Goal: Check status: Check status

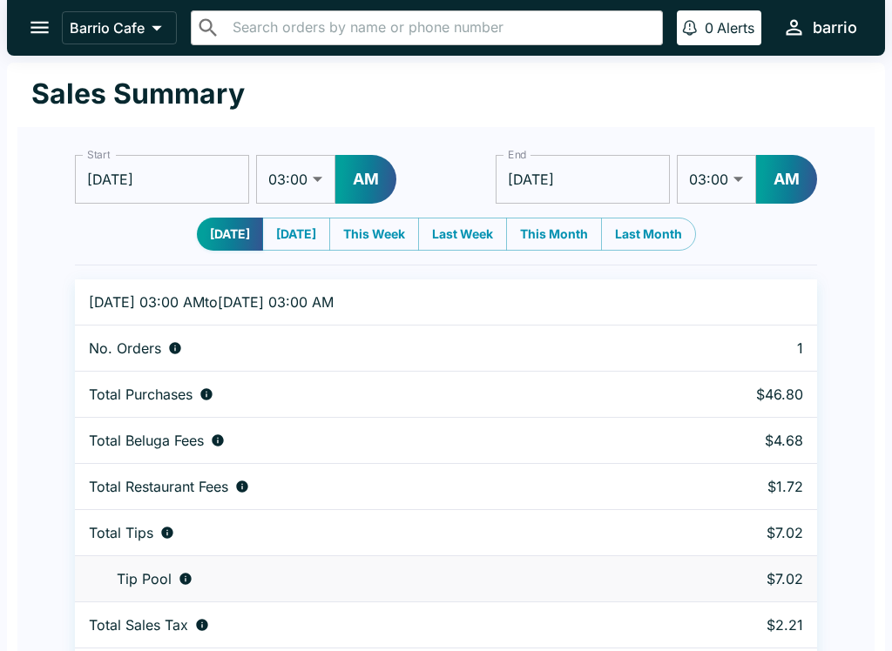
select select "03:00"
click at [220, 226] on button "[DATE]" at bounding box center [230, 234] width 66 height 33
type input "[DATE]"
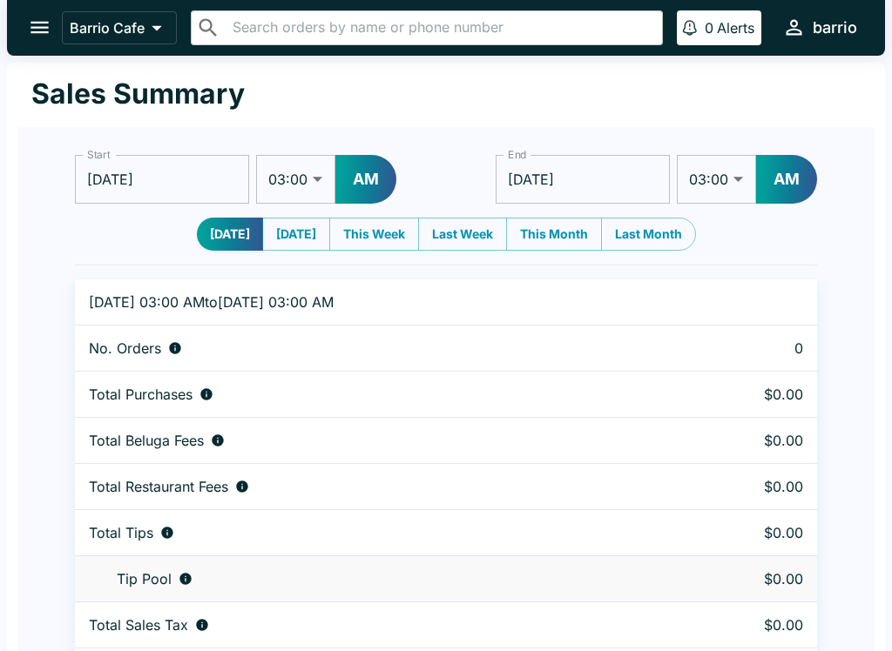
click at [151, 347] on p "No. Orders" at bounding box center [125, 348] width 72 height 17
click at [101, 21] on p "Barrio Cafe" at bounding box center [107, 27] width 75 height 17
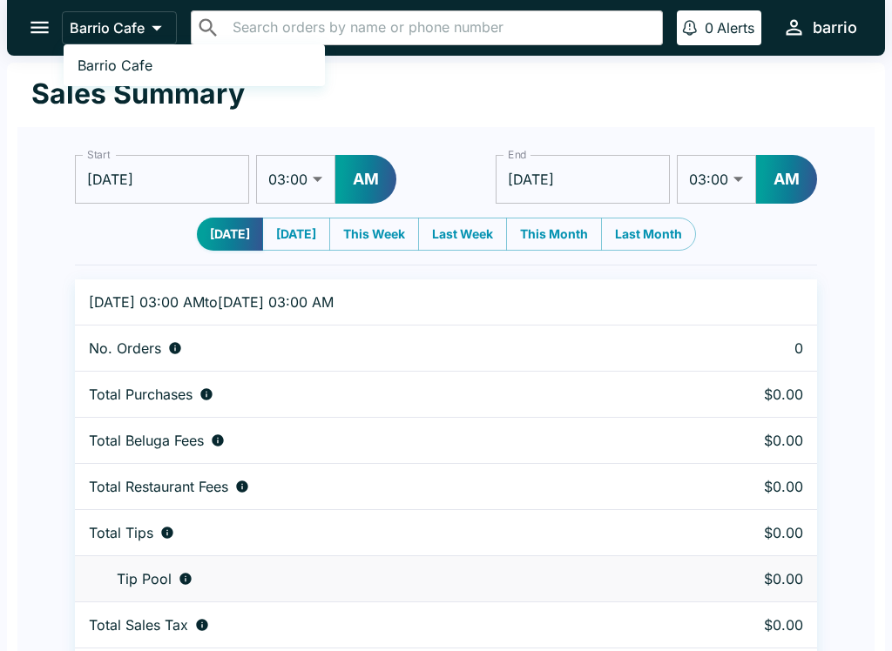
click at [39, 17] on div at bounding box center [446, 325] width 892 height 651
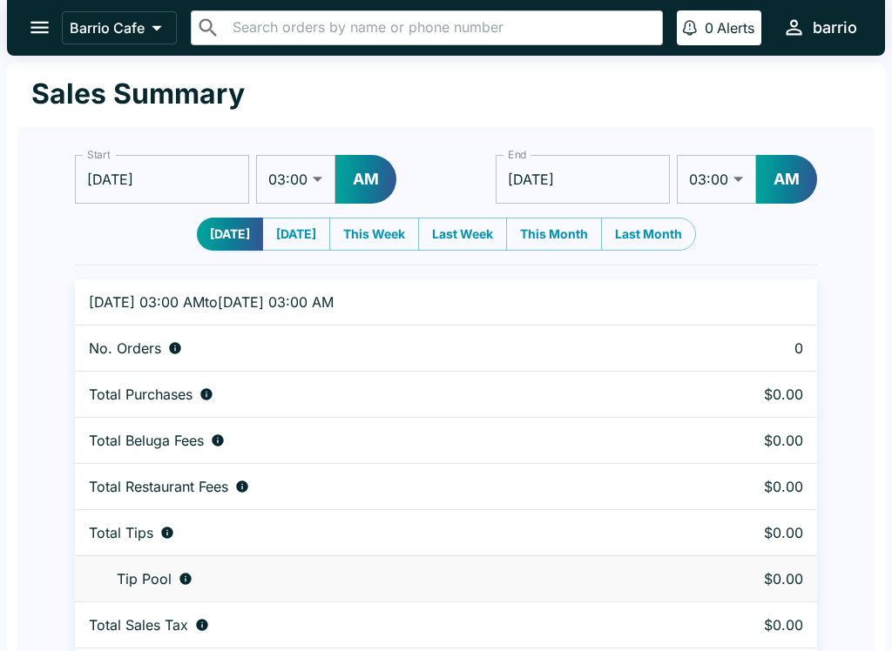
click at [46, 25] on icon "open drawer" at bounding box center [40, 28] width 24 height 24
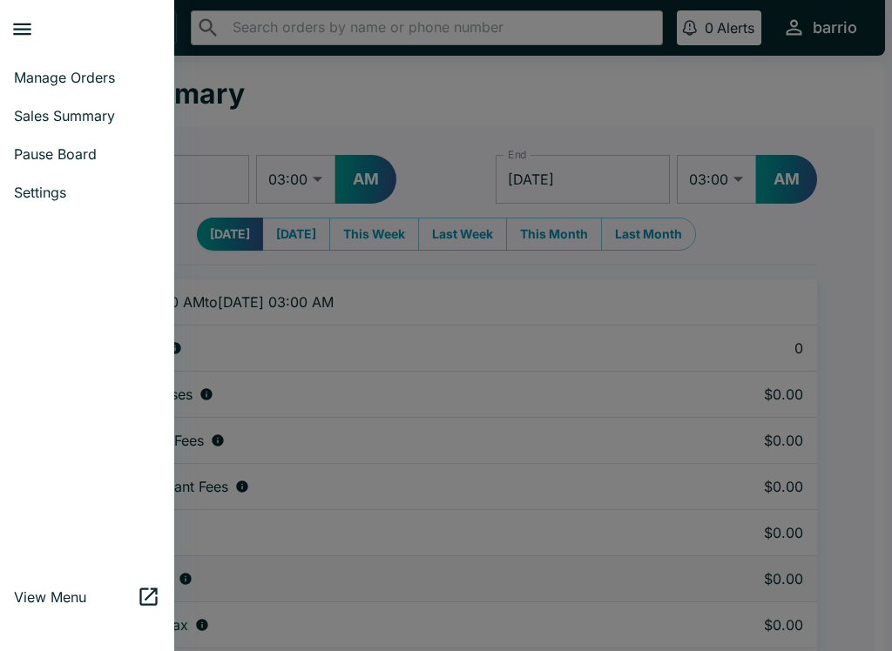
click at [95, 71] on span "Manage Orders" at bounding box center [87, 77] width 146 height 17
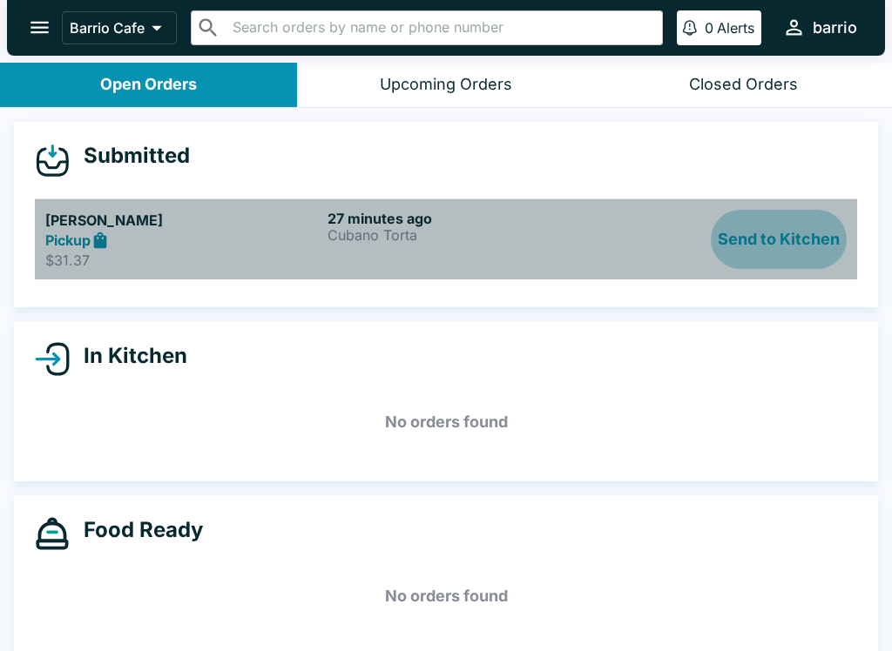
click at [771, 238] on button "Send to Kitchen" at bounding box center [779, 240] width 136 height 60
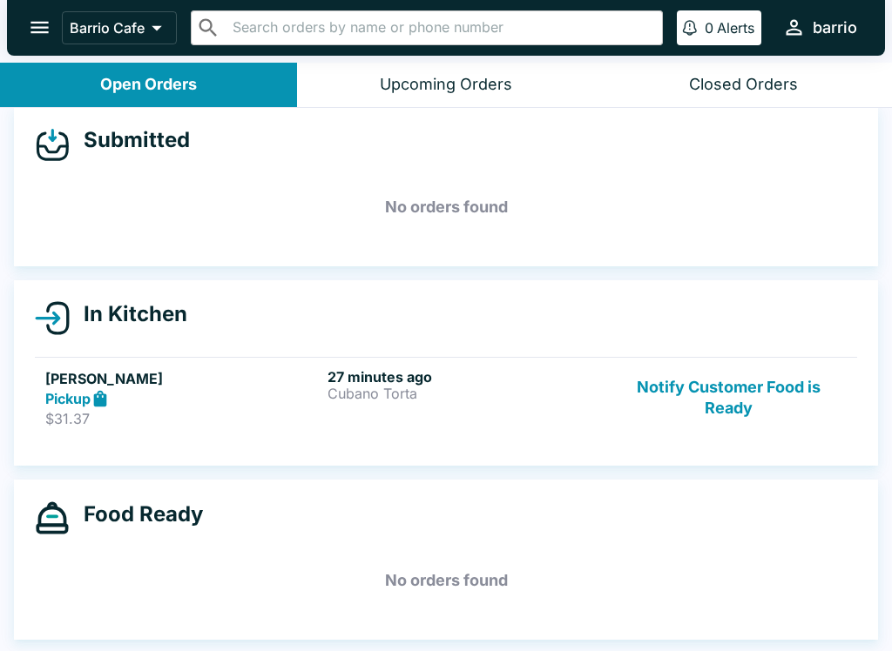
scroll to position [16, 0]
click at [536, 404] on div "27 minutes ago Cubano Torta" at bounding box center [464, 398] width 275 height 60
